Goal: Transaction & Acquisition: Purchase product/service

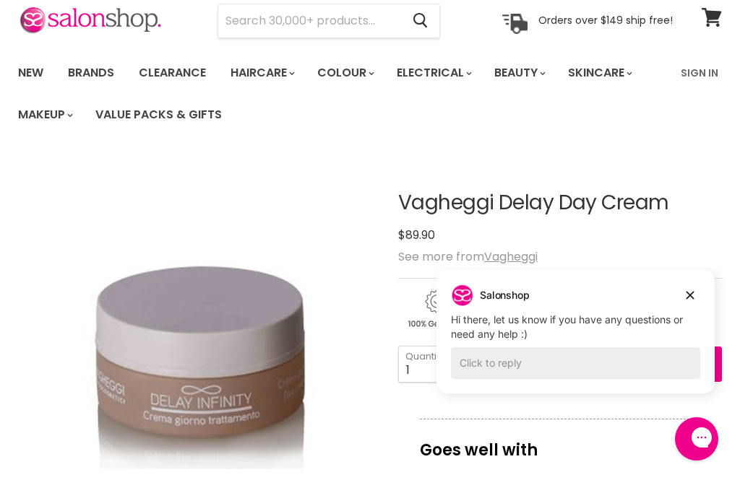
scroll to position [60, 0]
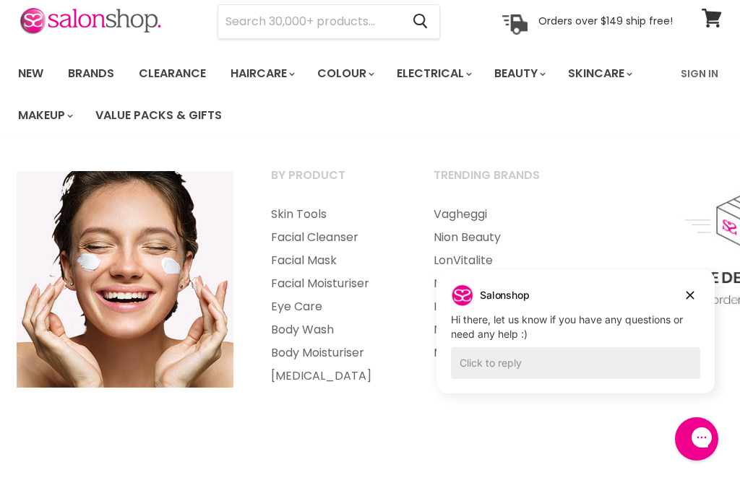
click at [358, 285] on link "Facial Moisturiser" at bounding box center [333, 283] width 160 height 23
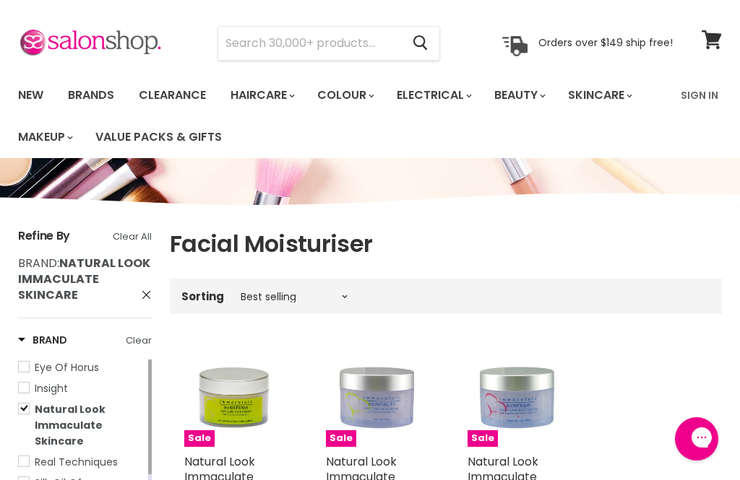
scroll to position [23, 0]
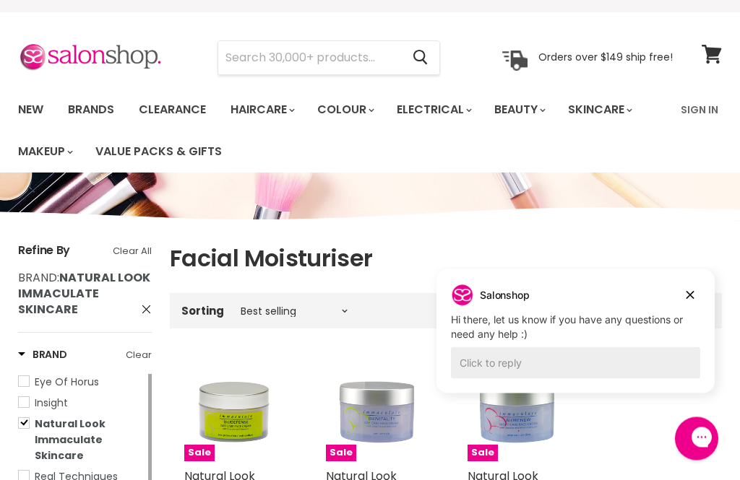
click at [29, 423] on link "Natural Look Immaculate Skincare" at bounding box center [81, 441] width 127 height 48
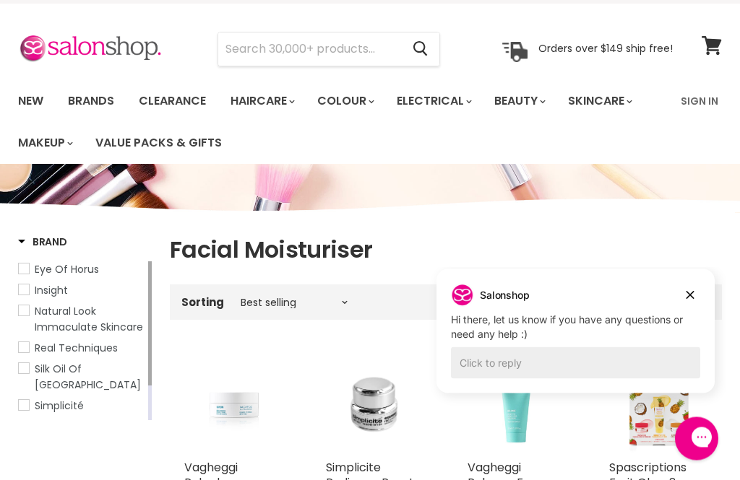
scroll to position [33, 0]
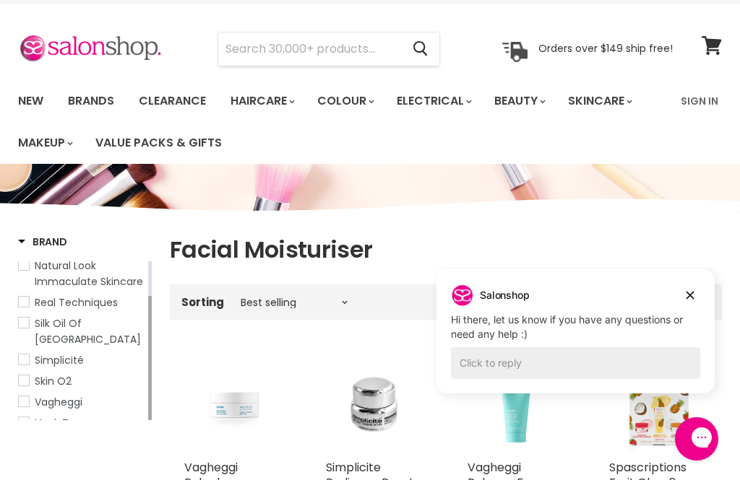
click at [81, 395] on span "Vagheggi" at bounding box center [59, 402] width 48 height 14
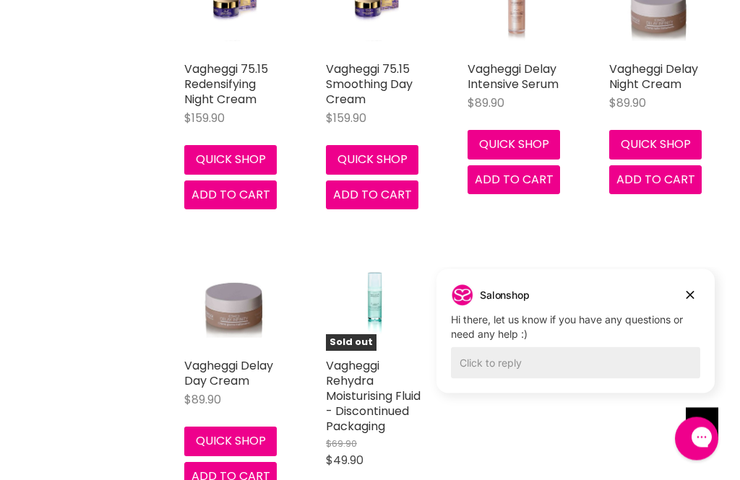
scroll to position [1416, 0]
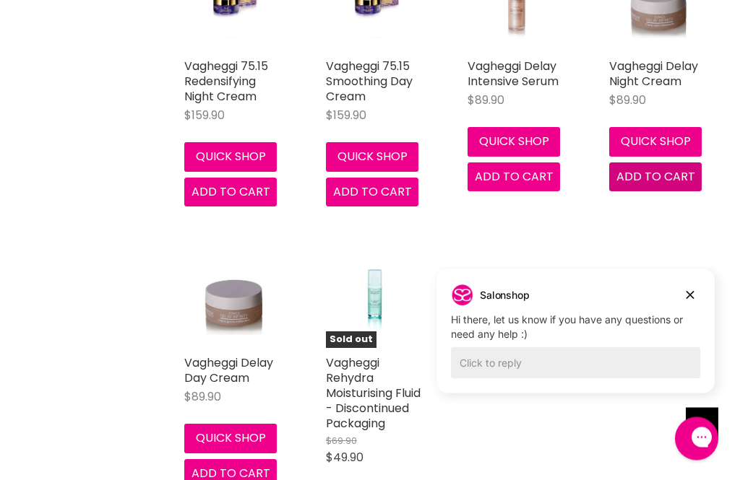
click at [668, 172] on span "Add to cart" at bounding box center [655, 177] width 79 height 17
click at [246, 473] on span "Add to cart" at bounding box center [230, 474] width 79 height 17
click at [233, 370] on link "Vagheggi Delay Day Cream" at bounding box center [228, 371] width 89 height 32
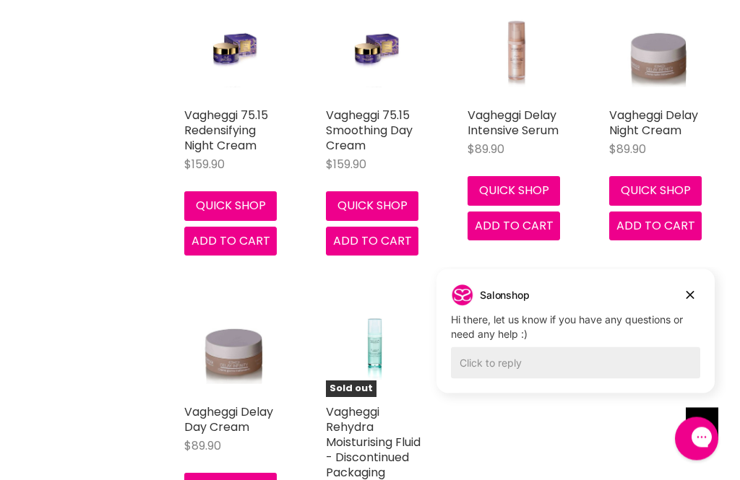
scroll to position [1365, 0]
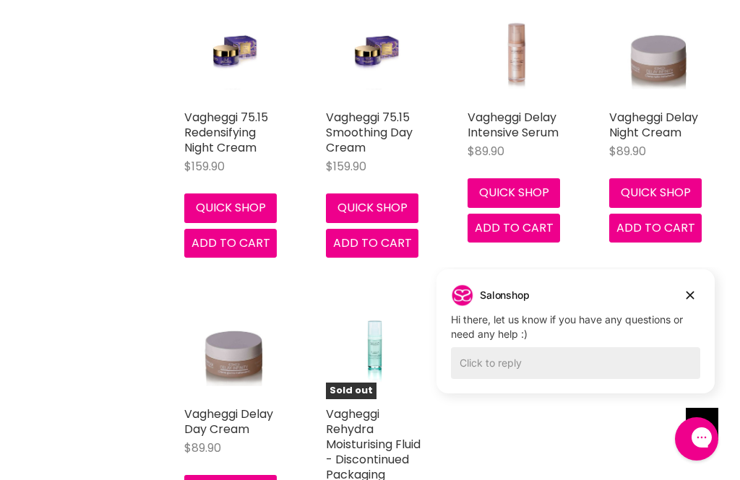
click at [664, 90] on img "Main content" at bounding box center [659, 53] width 66 height 98
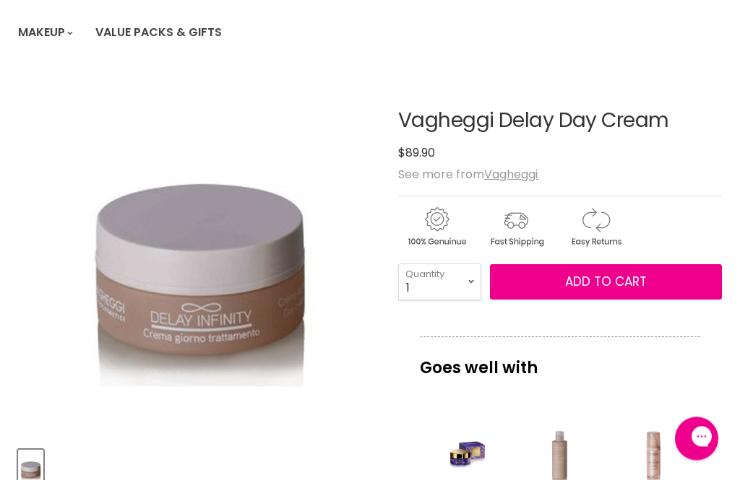
scroll to position [142, 0]
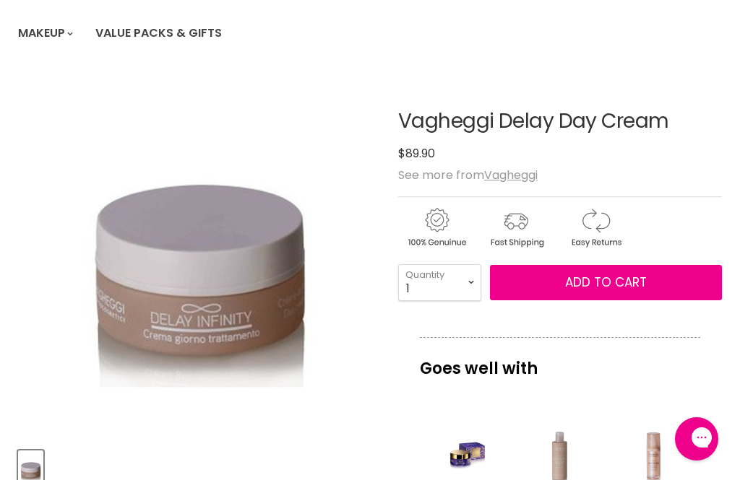
click at [608, 281] on span "Add to cart" at bounding box center [606, 282] width 82 height 17
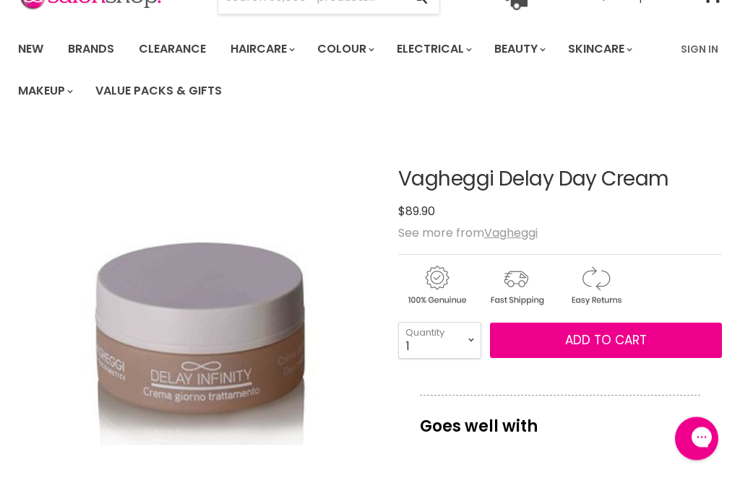
scroll to position [117, 0]
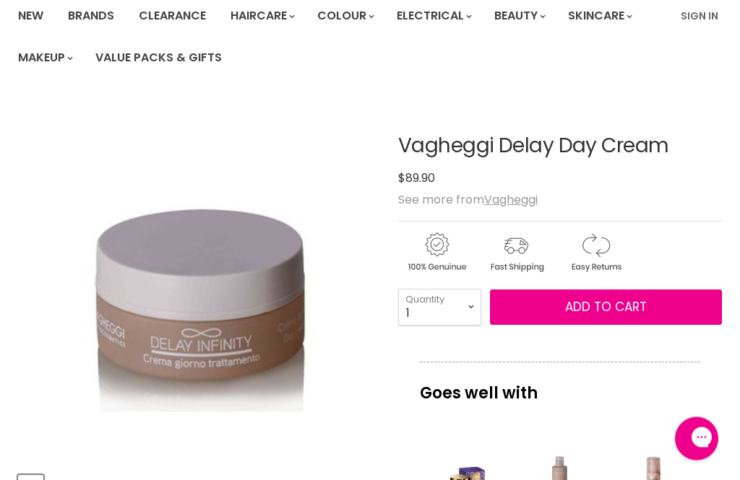
click at [600, 308] on span "Add to cart" at bounding box center [606, 307] width 82 height 17
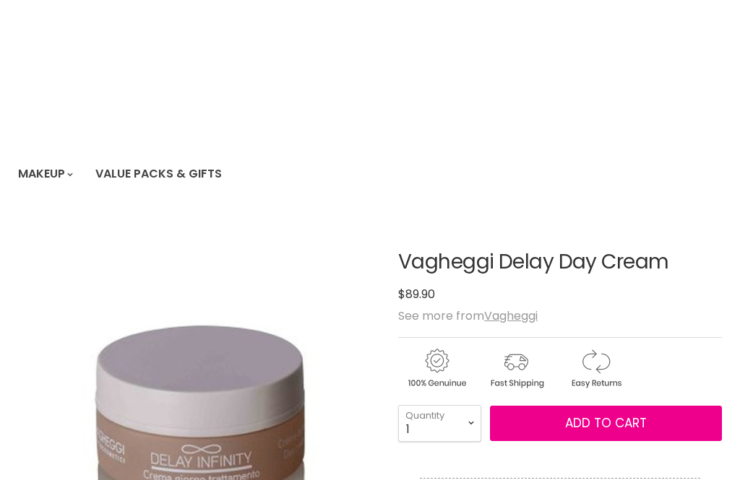
scroll to position [0, 0]
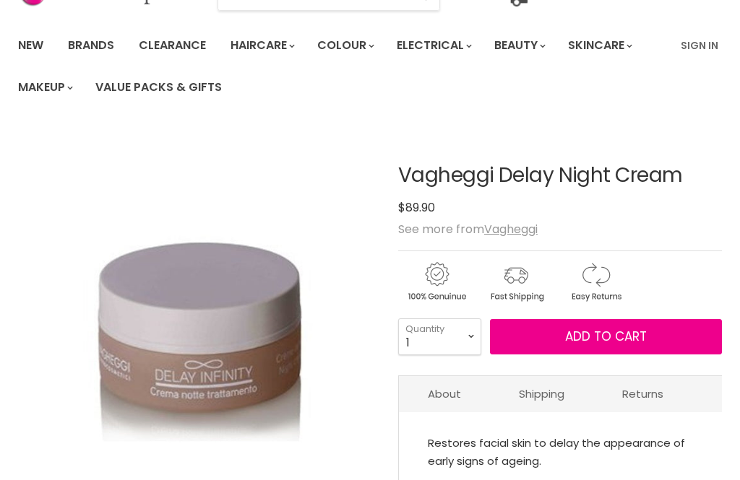
scroll to position [88, 0]
click at [595, 334] on span "Add to cart" at bounding box center [606, 336] width 82 height 17
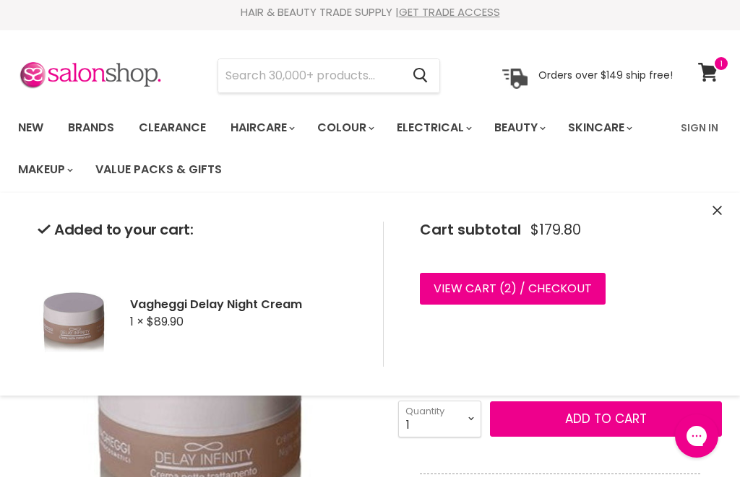
scroll to position [0, 0]
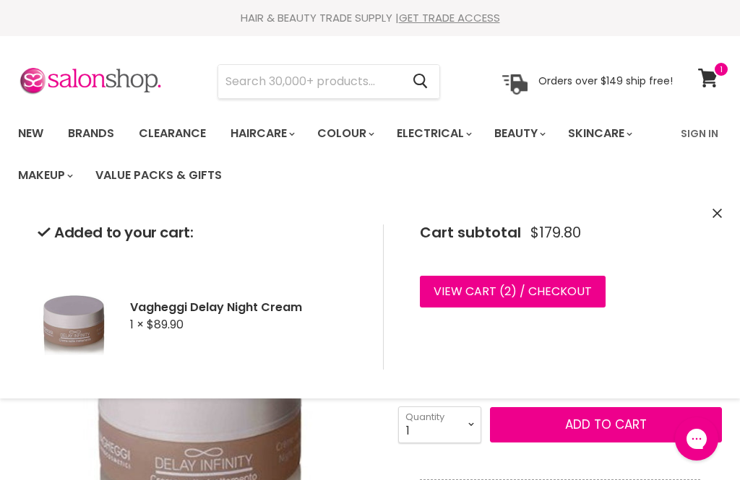
click at [535, 281] on link "View cart ( 2 ) / Checkout" at bounding box center [513, 292] width 186 height 32
